Goal: Task Accomplishment & Management: Manage account settings

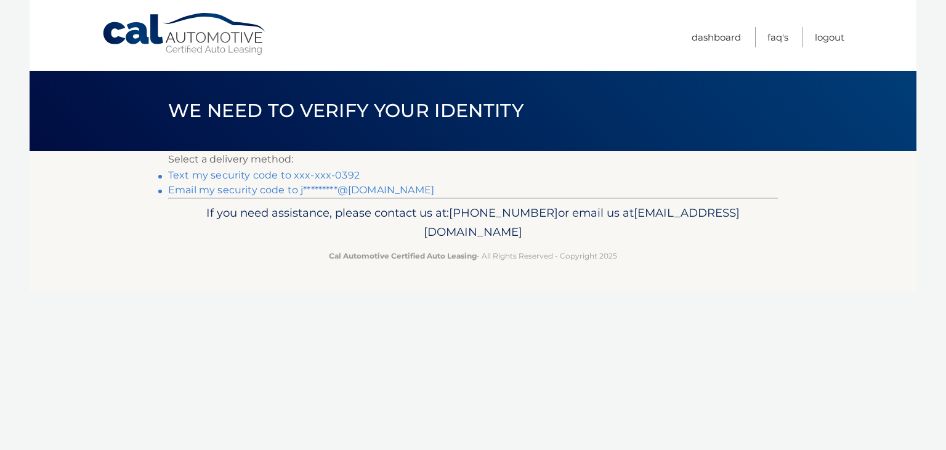
click at [331, 176] on link "Text my security code to xxx-xxx-0392" at bounding box center [263, 175] width 191 height 12
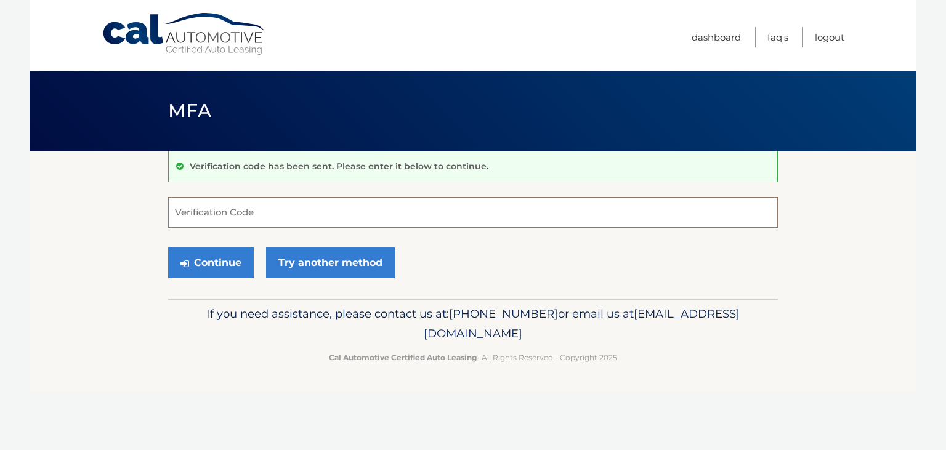
click at [243, 216] on input "Verification Code" at bounding box center [472, 212] width 609 height 31
type input "973852"
click at [209, 262] on button "Continue" at bounding box center [211, 262] width 86 height 31
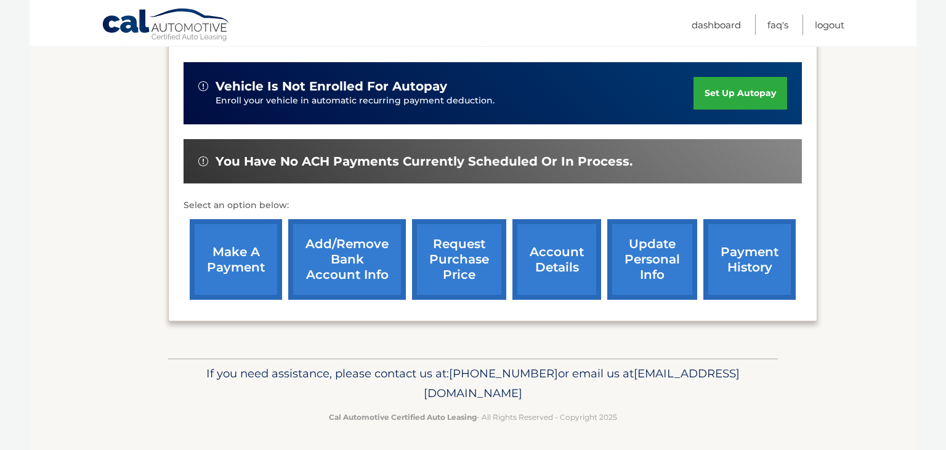
scroll to position [295, 0]
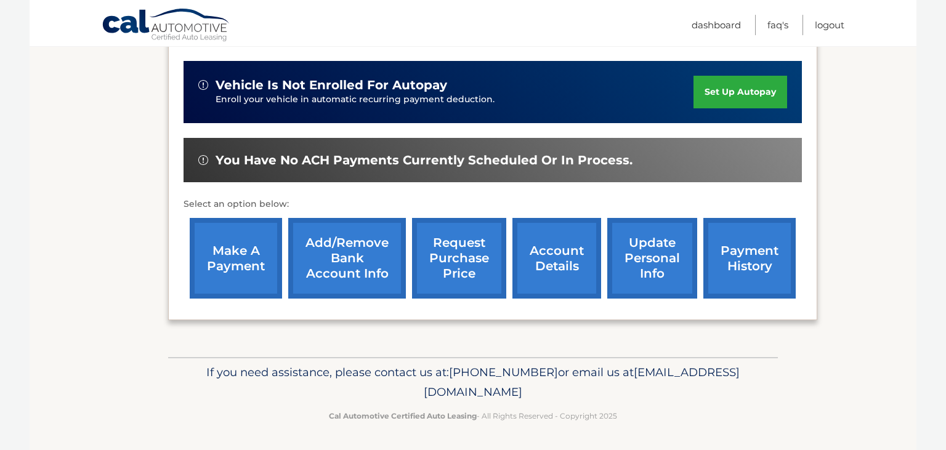
click at [233, 275] on link "make a payment" at bounding box center [236, 258] width 92 height 81
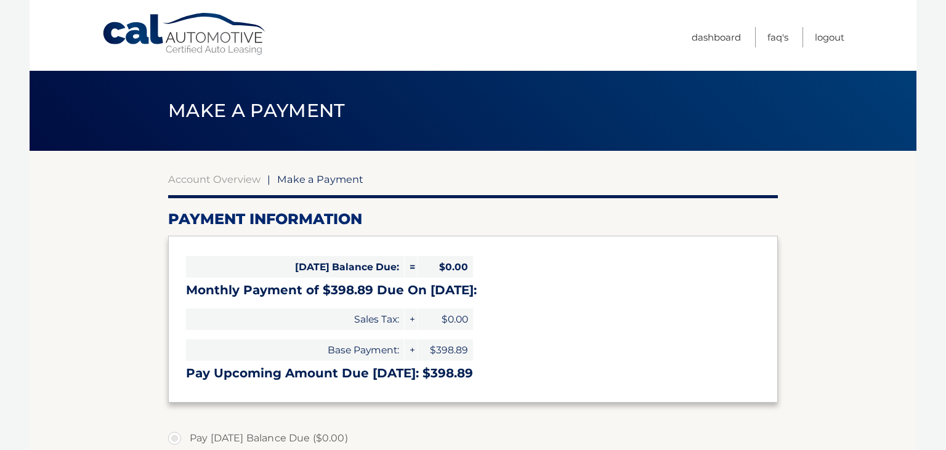
select select "NmRkNzg4NTgtY2M4ZC00ZmVkLTgyYmMtYzFiYTQ5MDFhZGVm"
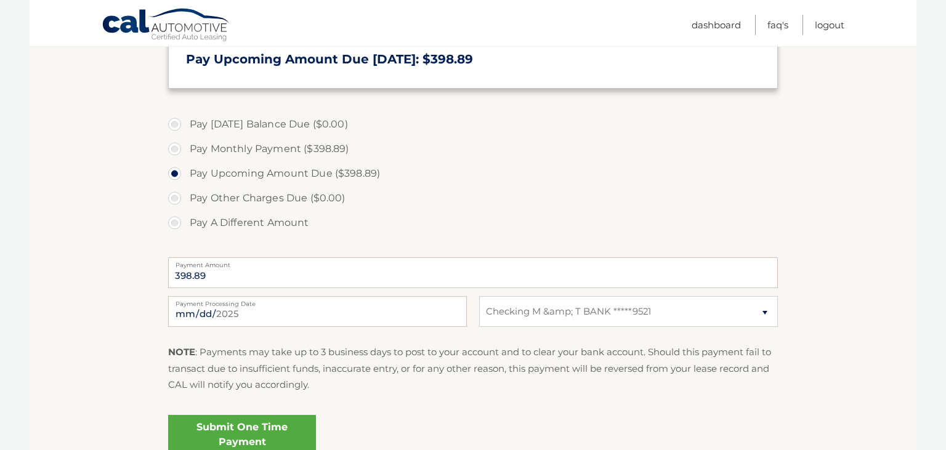
scroll to position [428, 0]
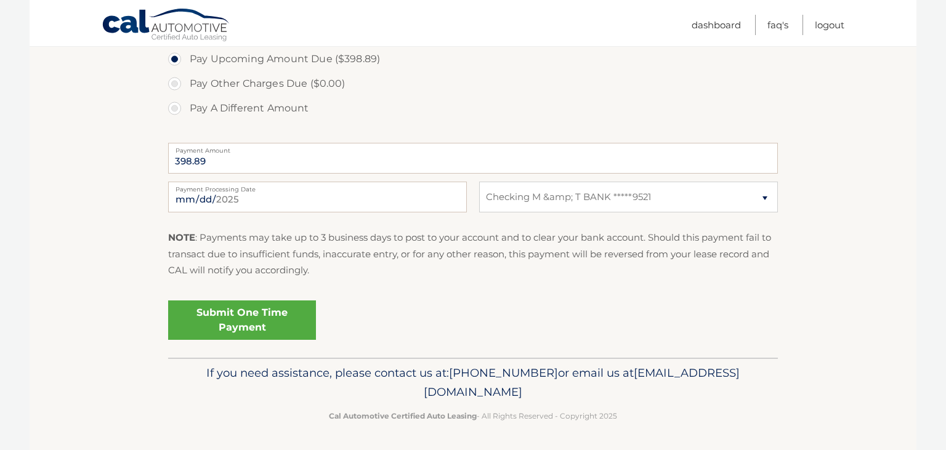
click at [225, 318] on link "Submit One Time Payment" at bounding box center [242, 319] width 148 height 39
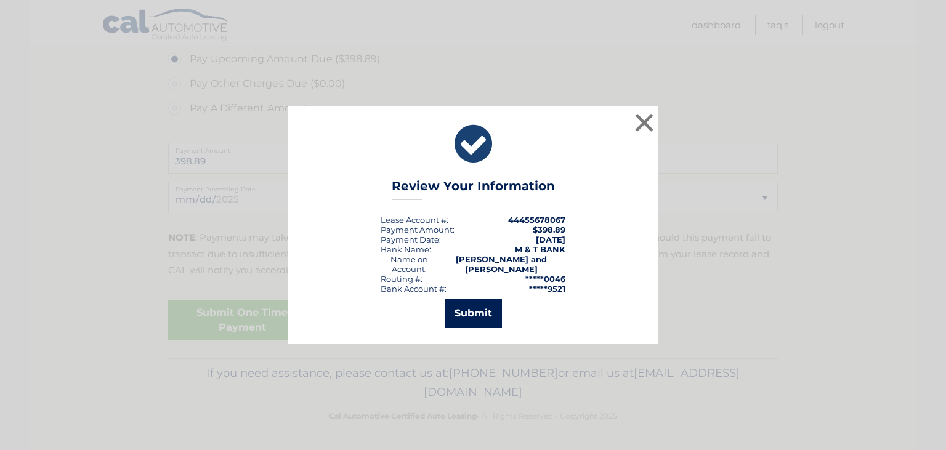
click at [472, 311] on button "Submit" at bounding box center [472, 314] width 57 height 30
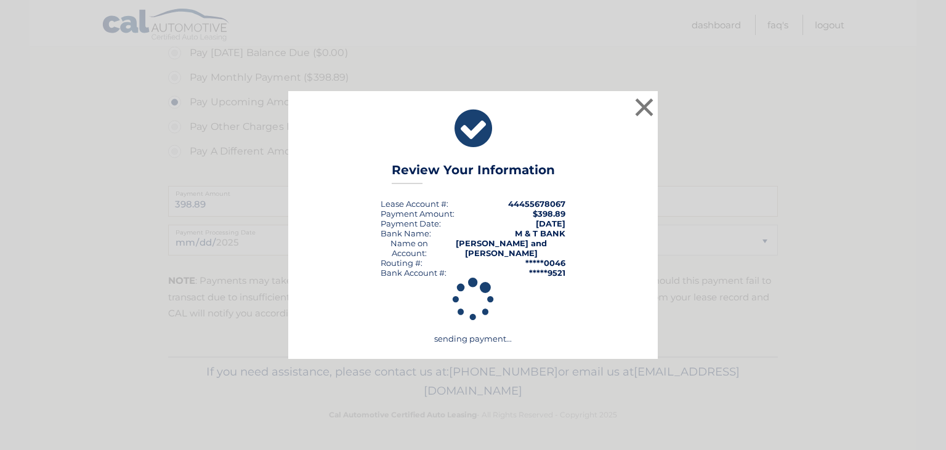
scroll to position [384, 0]
